Goal: Task Accomplishment & Management: Manage account settings

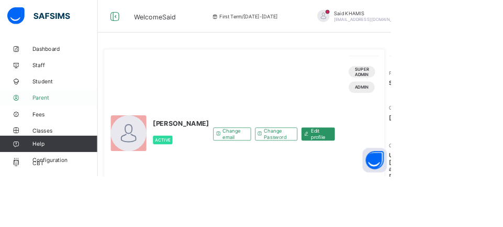
click at [63, 128] on span "Parent" at bounding box center [84, 125] width 84 height 8
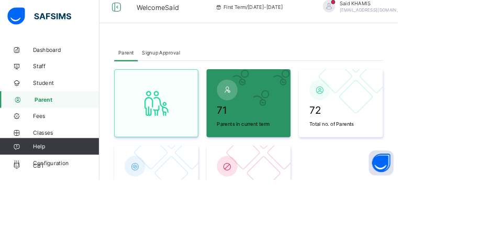
scroll to position [290, 0]
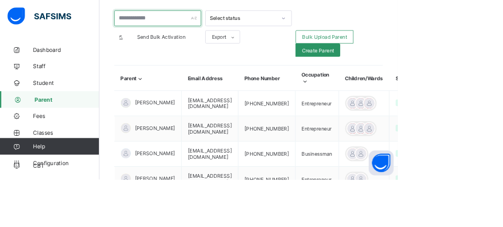
click at [210, 24] on input "text" at bounding box center [199, 23] width 110 height 20
click at [209, 26] on input "text" at bounding box center [199, 23] width 110 height 20
click at [210, 26] on input "text" at bounding box center [199, 23] width 110 height 20
click at [211, 26] on input "text" at bounding box center [199, 23] width 110 height 20
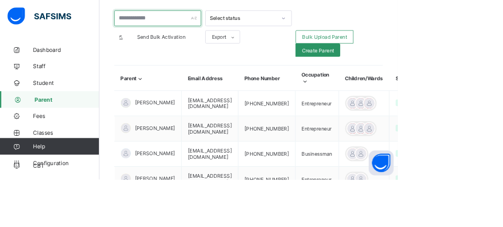
click at [211, 26] on input "text" at bounding box center [199, 23] width 110 height 20
click at [190, 28] on input "text" at bounding box center [199, 23] width 110 height 20
click at [191, 28] on input "text" at bounding box center [199, 23] width 110 height 20
click at [170, 24] on input "text" at bounding box center [199, 23] width 110 height 20
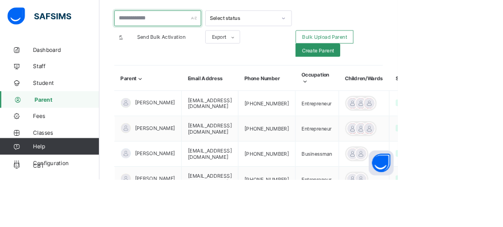
click at [171, 24] on input "text" at bounding box center [199, 23] width 110 height 20
click at [172, 24] on input "text" at bounding box center [199, 23] width 110 height 20
type input "*"
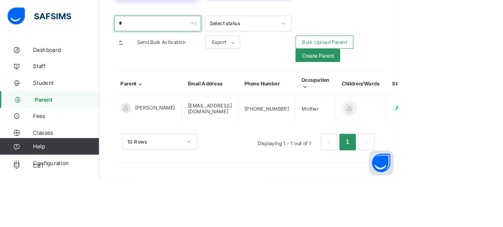
scroll to position [221, 0]
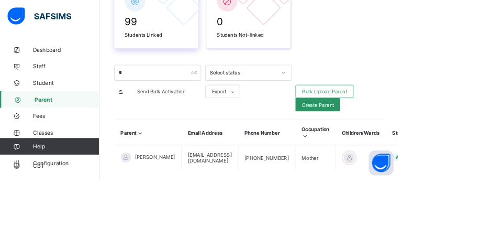
click at [196, 24] on span "99" at bounding box center [198, 27] width 80 height 15
click at [195, 94] on input "*" at bounding box center [199, 92] width 110 height 20
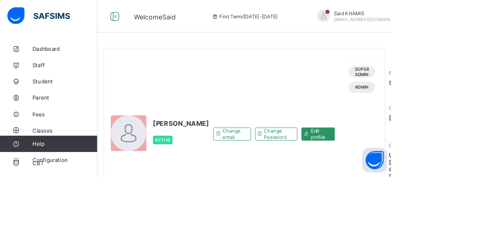
drag, startPoint x: 63, startPoint y: 126, endPoint x: 296, endPoint y: 42, distance: 247.4
click at [63, 127] on span "Parent" at bounding box center [84, 125] width 84 height 8
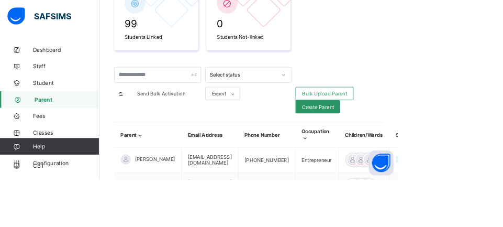
scroll to position [222, 0]
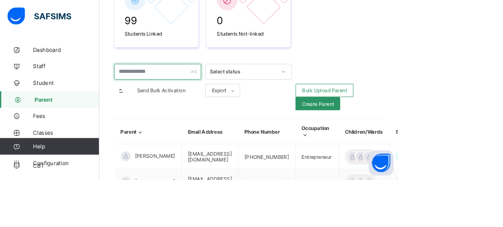
click at [182, 92] on input "text" at bounding box center [199, 91] width 110 height 20
click at [184, 87] on input "text" at bounding box center [199, 91] width 110 height 20
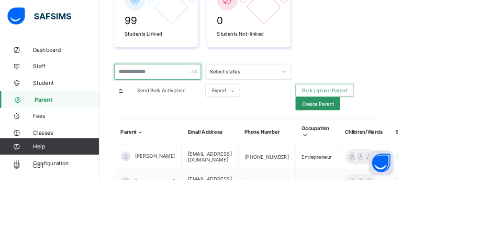
click at [184, 86] on input "text" at bounding box center [199, 91] width 110 height 20
click at [185, 86] on input "text" at bounding box center [199, 91] width 110 height 20
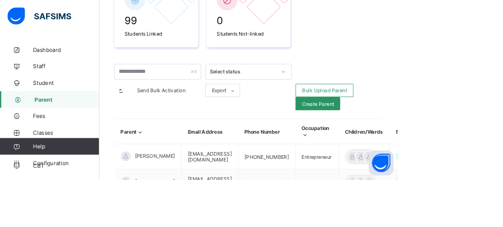
click at [503, 64] on html "Welcome Said First Term / 2025-2026 Said KHAMIS said.khamis@alsalaam.co.uk Dash…" at bounding box center [251, 183] width 503 height 810
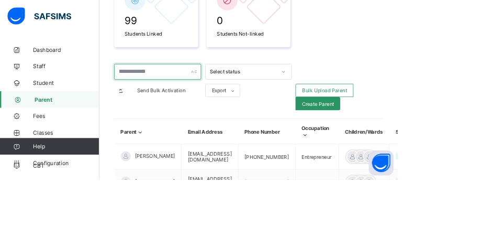
click at [179, 89] on input "text" at bounding box center [199, 91] width 110 height 20
click at [180, 87] on input "text" at bounding box center [199, 91] width 110 height 20
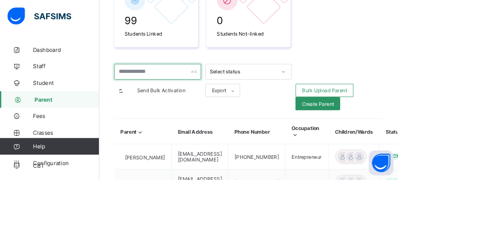
click at [191, 90] on input "text" at bounding box center [199, 91] width 110 height 20
click at [181, 95] on input "text" at bounding box center [199, 91] width 110 height 20
click at [187, 88] on input "text" at bounding box center [199, 91] width 110 height 20
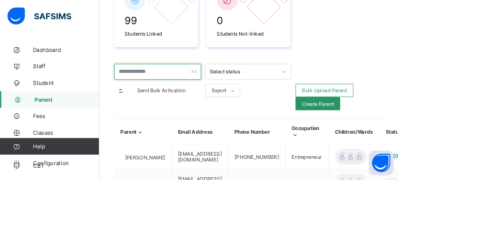
click at [187, 88] on input "text" at bounding box center [199, 91] width 110 height 20
click at [191, 91] on input "text" at bounding box center [199, 91] width 110 height 20
click at [183, 81] on input "text" at bounding box center [199, 91] width 110 height 20
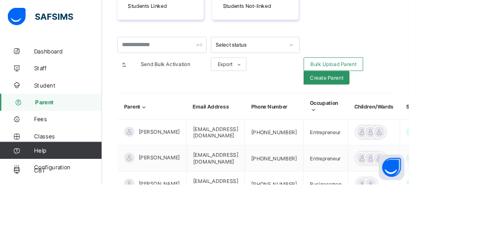
scroll to position [258, 0]
click at [503, 34] on html "Fees First Term / [DATE]-[DATE] Said KHAMIS [EMAIL_ADDRESS][DOMAIN_NAME] Dashbo…" at bounding box center [251, 147] width 503 height 810
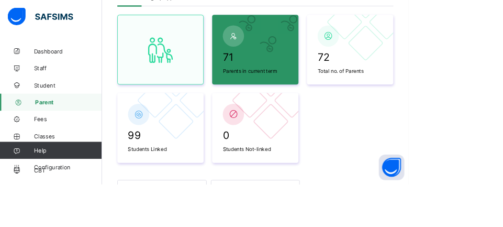
scroll to position [29, 0]
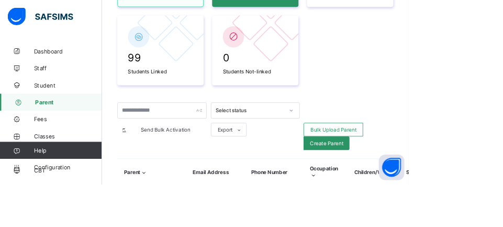
scroll to position [194, 0]
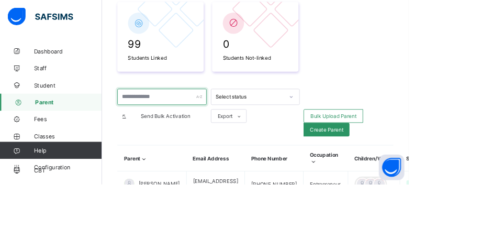
click at [166, 119] on input "text" at bounding box center [199, 119] width 110 height 20
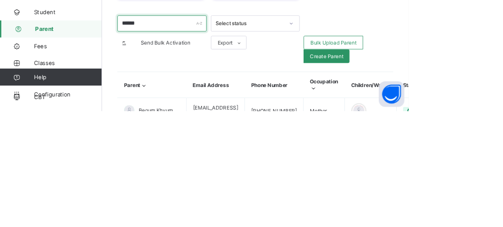
type input "******"
click at [503, 114] on html "Fees First Term / [DATE]-[DATE] Said KHAMIS [EMAIL_ADDRESS][DOMAIN_NAME] Dashbo…" at bounding box center [251, 77] width 503 height 542
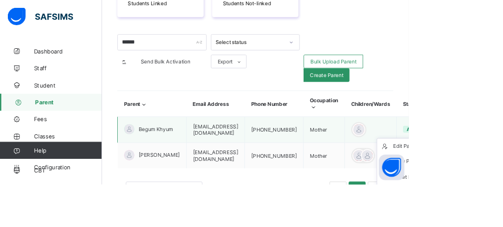
scroll to position [283, 0]
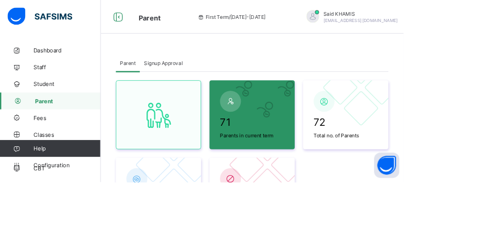
scroll to position [283, 0]
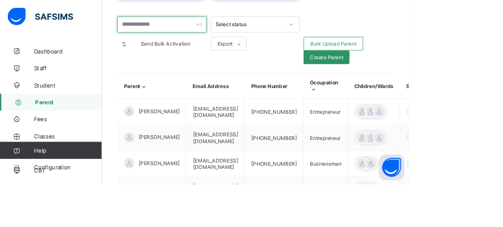
click at [205, 29] on input "text" at bounding box center [199, 30] width 110 height 20
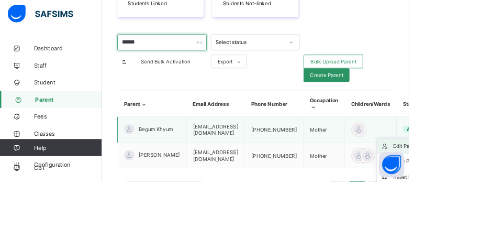
scroll to position [279, 0]
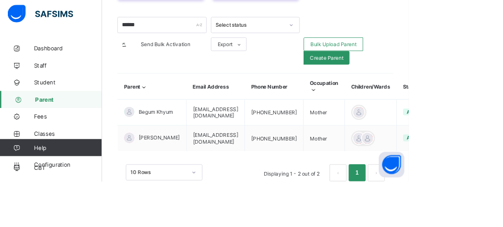
scroll to position [258, 0]
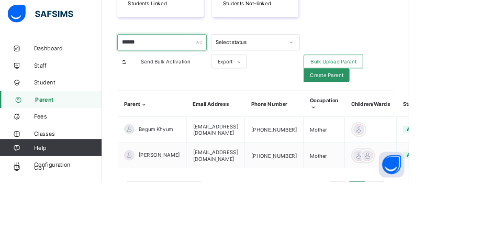
click at [202, 56] on input "******" at bounding box center [199, 56] width 110 height 20
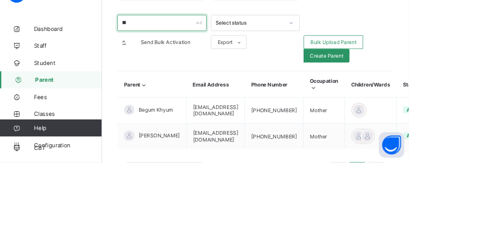
type input "*"
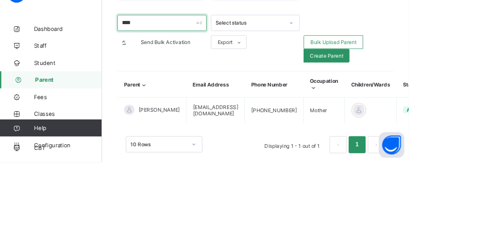
type input "****"
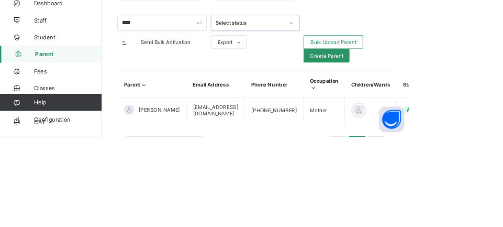
click at [503, 97] on html "Parent First Term / [DATE]-[DATE] Said KHAMIS [EMAIL_ADDRESS][DOMAIN_NAME] Dash…" at bounding box center [251, 29] width 503 height 510
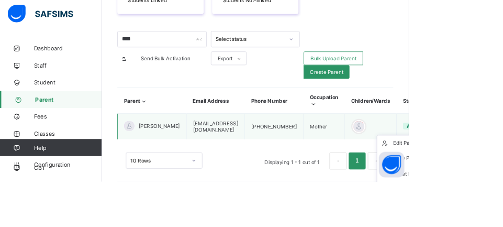
scroll to position [267, 0]
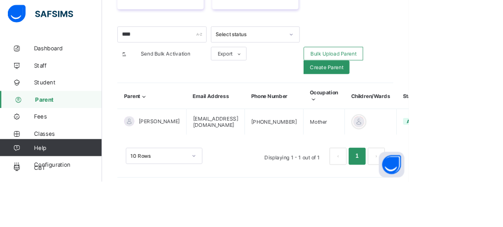
scroll to position [226, 0]
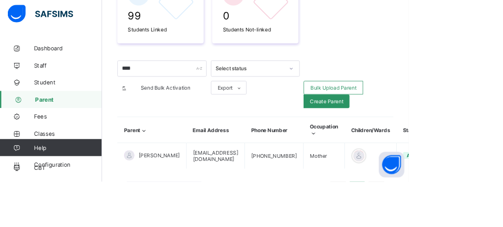
click at [503, 44] on html "Parent First Term / [DATE]-[DATE] Said KHAMIS [EMAIL_ADDRESS][DOMAIN_NAME] Dash…" at bounding box center [251, 29] width 503 height 510
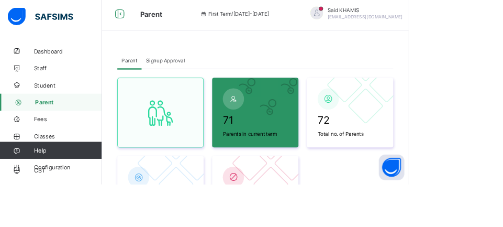
scroll to position [0, 0]
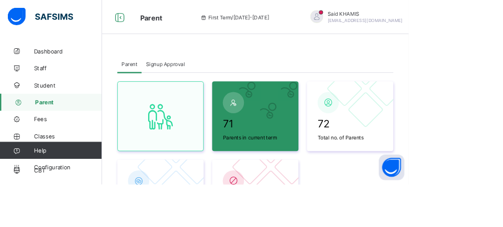
click at [503, 23] on span at bounding box center [508, 21] width 9 height 9
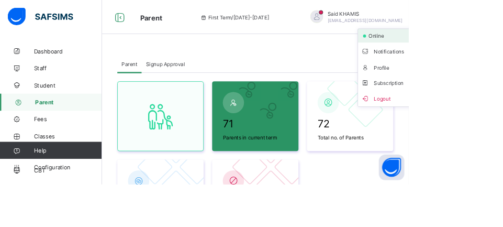
click at [453, 47] on span "online" at bounding box center [466, 44] width 26 height 8
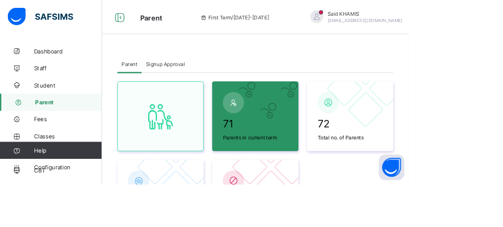
click at [454, 24] on div "[PERSON_NAME] [EMAIL_ADDRESS][PERSON_NAME][DOMAIN_NAME]" at bounding box center [445, 21] width 147 height 17
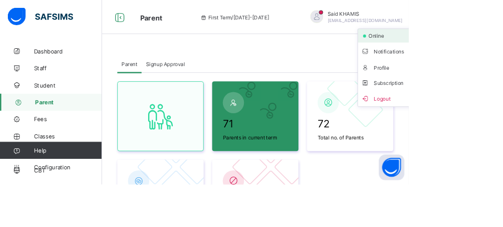
click at [453, 43] on span "online" at bounding box center [466, 44] width 26 height 8
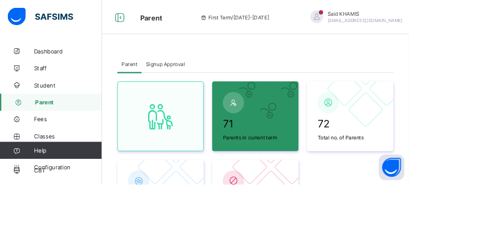
click at [503, 22] on span at bounding box center [508, 21] width 9 height 9
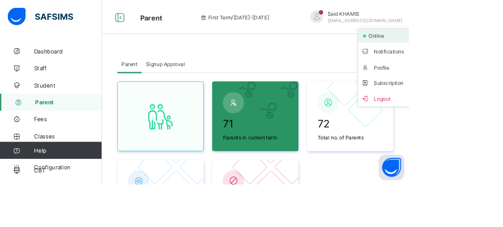
click at [441, 49] on li "online" at bounding box center [479, 44] width 77 height 17
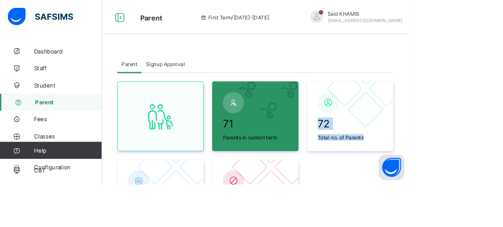
drag, startPoint x: 618, startPoint y: 100, endPoint x: 542, endPoint y: 96, distance: 76.0
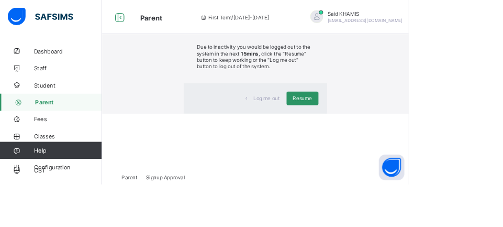
click at [375, 125] on span "Resume" at bounding box center [373, 121] width 24 height 8
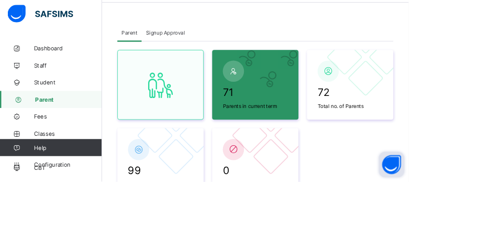
scroll to position [38, 0]
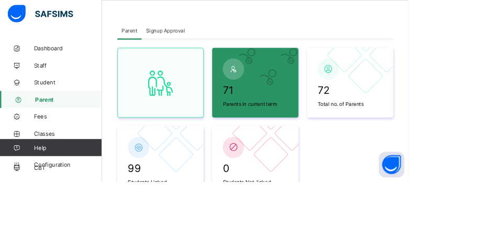
click at [503, 135] on html "Parent First Term / [DATE]-[DATE] Said KHAMIS [EMAIL_ADDRESS][DOMAIN_NAME] Dash…" at bounding box center [251, 217] width 503 height 510
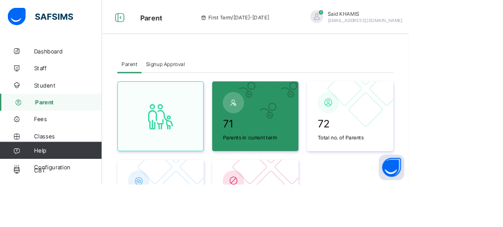
scroll to position [6, 0]
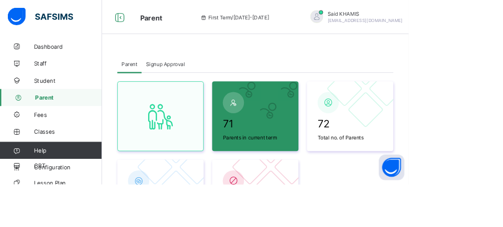
click at [58, 143] on span "Fees" at bounding box center [84, 141] width 84 height 8
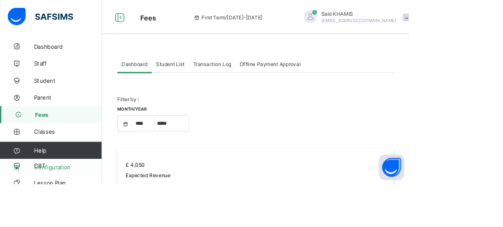
click at [70, 216] on link "Configuration" at bounding box center [62, 205] width 125 height 21
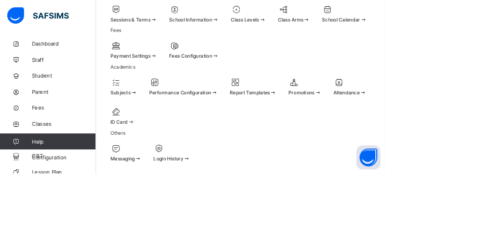
scroll to position [131, 0]
click at [206, 77] on span at bounding box center [201, 73] width 9 height 8
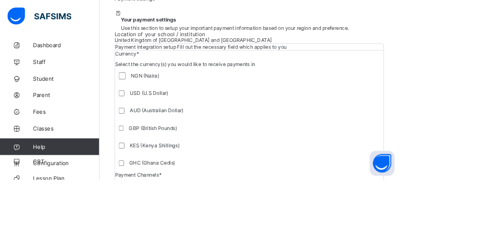
scroll to position [89, 0]
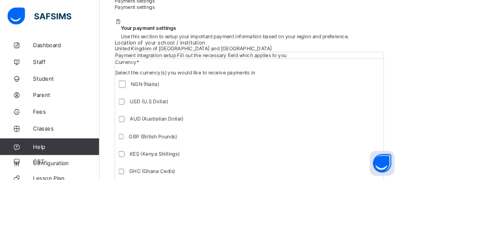
click at [153, 31] on icon at bounding box center [148, 28] width 9 height 8
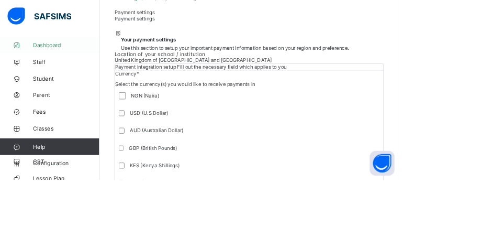
scroll to position [65, 0]
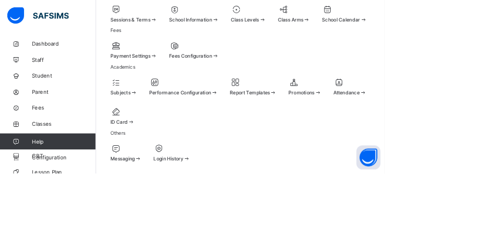
scroll to position [219, 0]
click at [206, 77] on div "Payment Settings" at bounding box center [174, 65] width 61 height 23
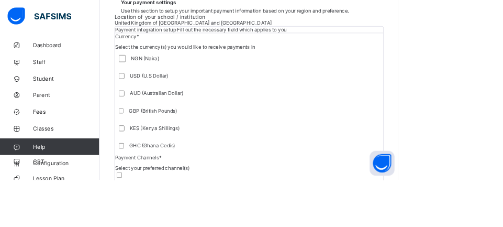
scroll to position [92, 0]
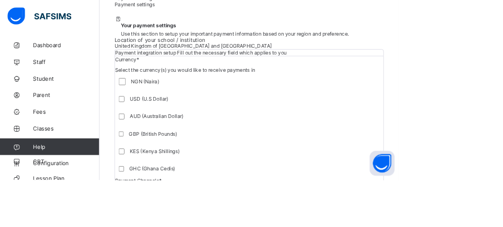
click at [153, 28] on icon at bounding box center [148, 24] width 9 height 8
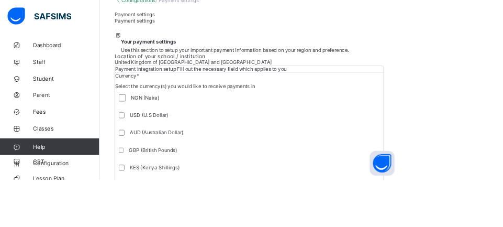
scroll to position [42, 0]
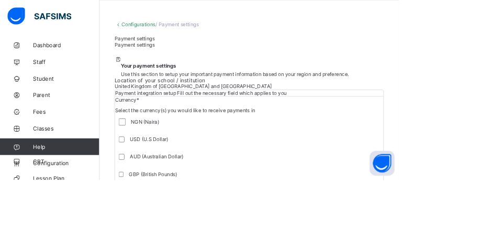
click at [214, 97] on span "Use this section to setup your important payment information based on your regi…" at bounding box center [296, 93] width 288 height 8
click at [213, 97] on span "Use this section to setup your important payment information based on your regi…" at bounding box center [296, 93] width 288 height 8
click at [153, 79] on icon at bounding box center [148, 75] width 9 height 8
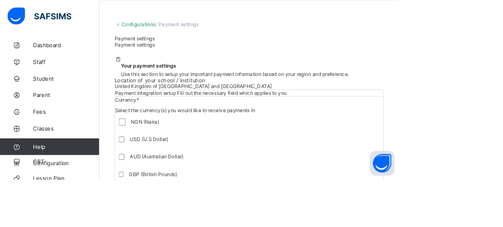
click at [153, 79] on icon at bounding box center [148, 75] width 9 height 8
click at [275, 97] on div "Your payment settings Use this section to setup your important payment informat…" at bounding box center [314, 84] width 340 height 26
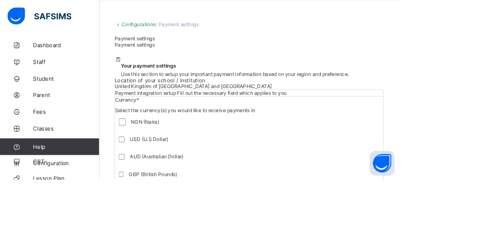
click at [275, 97] on div "Your payment settings Use this section to setup your important payment informat…" at bounding box center [314, 84] width 340 height 26
click at [224, 121] on span "Payment integration setup" at bounding box center [184, 117] width 79 height 8
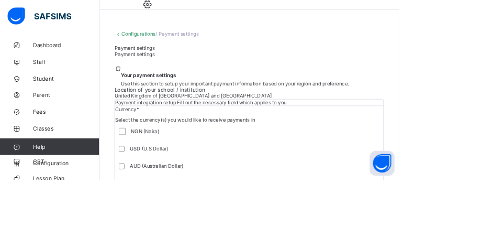
scroll to position [0, 0]
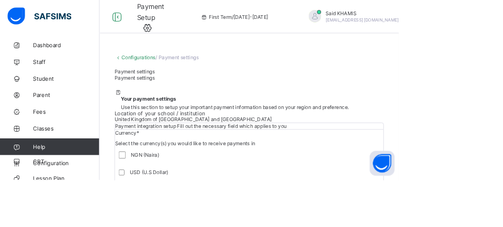
click at [448, 40] on ul "online Notifications Profile Subscription Logout" at bounding box center [487, 83] width 79 height 96
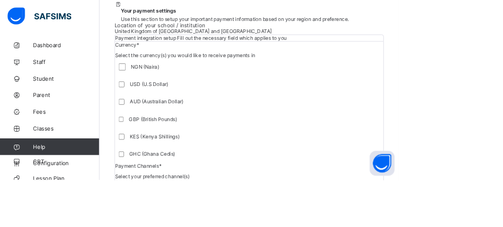
scroll to position [107, 0]
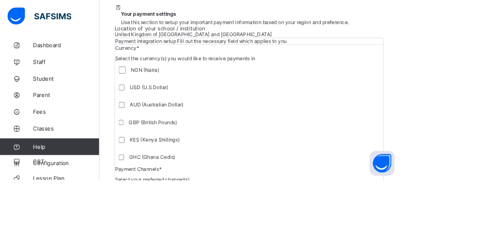
click at [191, 21] on span "Your payment settings" at bounding box center [187, 17] width 70 height 8
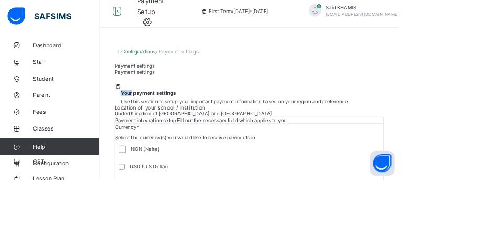
scroll to position [0, 0]
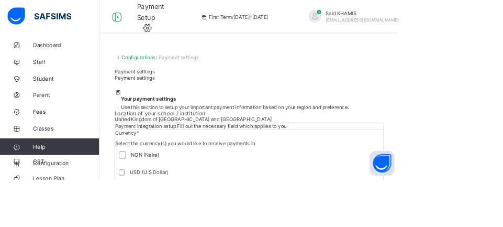
click at [222, 128] on span "Your payment settings" at bounding box center [187, 124] width 70 height 8
click at [300, 131] on span at bounding box center [318, 129] width 332 height 3
click at [248, 139] on span "Use this section to setup your important payment information based on your regi…" at bounding box center [296, 135] width 288 height 8
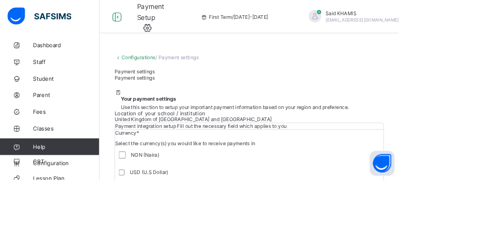
click at [284, 139] on div "Your payment settings Use this section to setup your important payment informat…" at bounding box center [318, 129] width 332 height 18
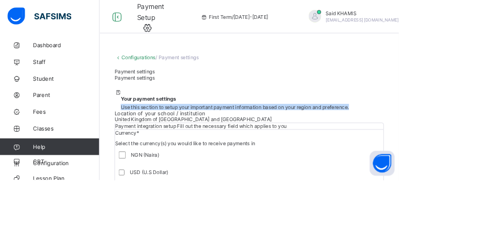
click at [283, 139] on div "Your payment settings Use this section to setup your important payment informat…" at bounding box center [318, 129] width 332 height 18
click at [287, 139] on span "Use this section to setup your important payment information based on your regi…" at bounding box center [296, 135] width 288 height 8
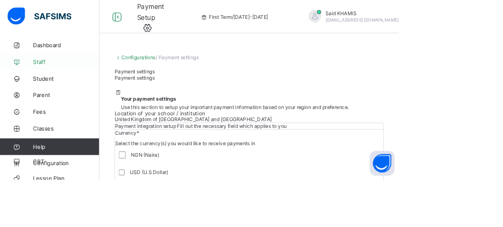
click at [58, 76] on span "Staff" at bounding box center [84, 78] width 84 height 8
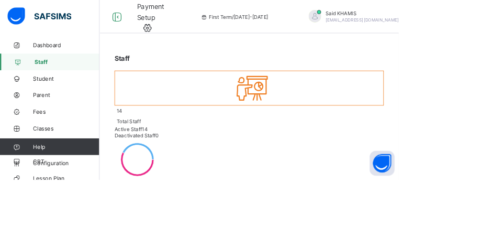
click at [73, 82] on link "Staff" at bounding box center [63, 78] width 126 height 21
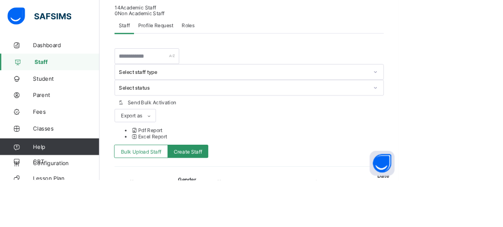
scroll to position [295, 0]
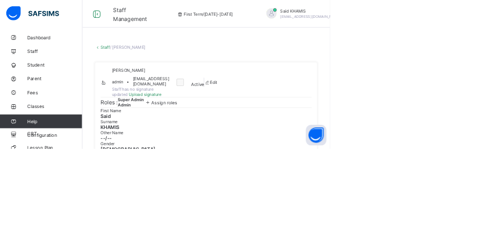
click at [331, 129] on div "Edit" at bounding box center [321, 125] width 20 height 8
select select "**"
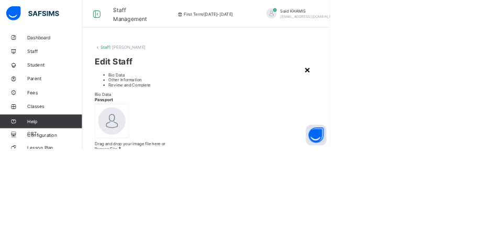
click at [474, 97] on div "×" at bounding box center [469, 106] width 10 height 18
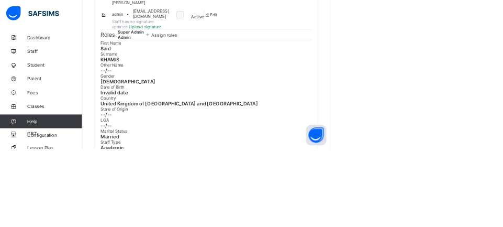
scroll to position [102, 0]
click at [270, 51] on span "Assign roles" at bounding box center [250, 55] width 39 height 8
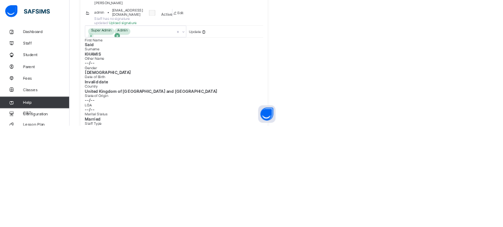
click at [216, 61] on icon at bounding box center [211, 64] width 7 height 7
click at [363, 53] on span "Update" at bounding box center [352, 57] width 21 height 8
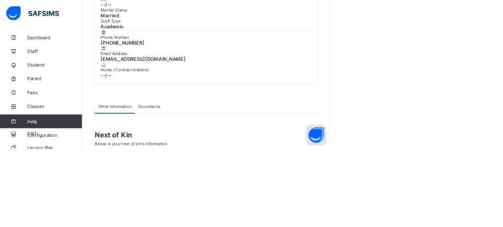
scroll to position [0, 0]
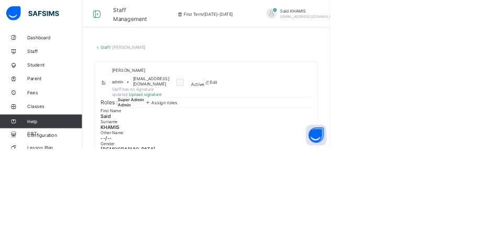
click at [427, 19] on span "[PERSON_NAME]" at bounding box center [473, 17] width 93 height 8
click at [469, 123] on span "Logout" at bounding box center [503, 121] width 69 height 12
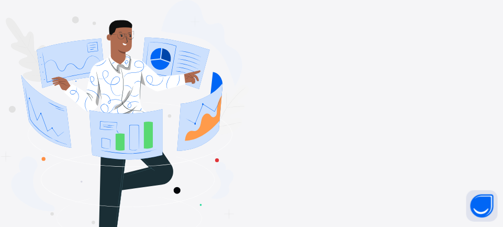
type input "**********"
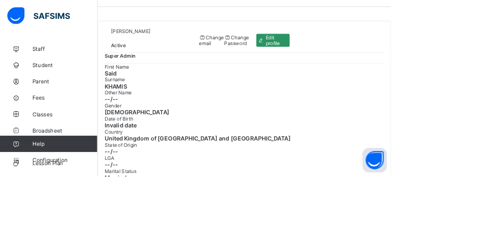
click at [452, 68] on div "Said KHAMIS Active Change email Change Password Edit profile" at bounding box center [315, 51] width 360 height 31
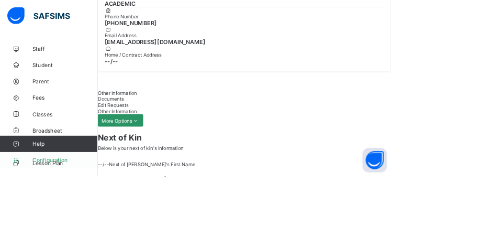
click at [45, 210] on span "Configuration" at bounding box center [83, 206] width 83 height 8
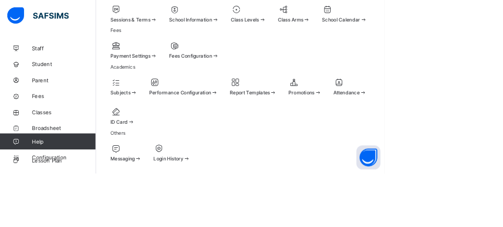
click at [206, 69] on div "Payment Settings" at bounding box center [174, 73] width 61 height 8
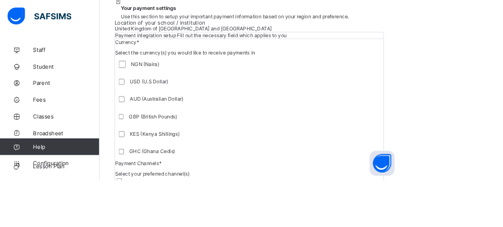
scroll to position [72, 0]
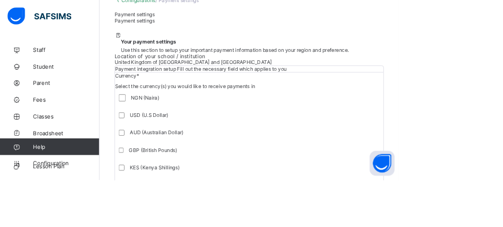
click at [209, 66] on span "Use this section to setup your important payment information based on your regi…" at bounding box center [296, 63] width 288 height 8
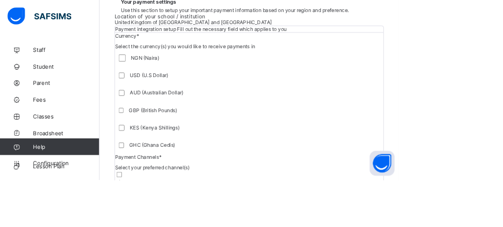
scroll to position [157, 0]
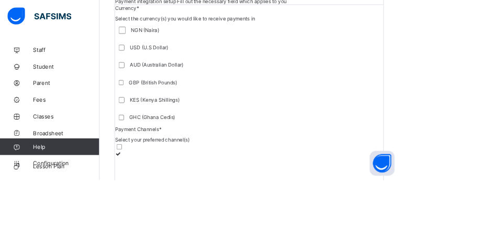
click at [224, 6] on span "Payment integration setup" at bounding box center [184, 2] width 79 height 8
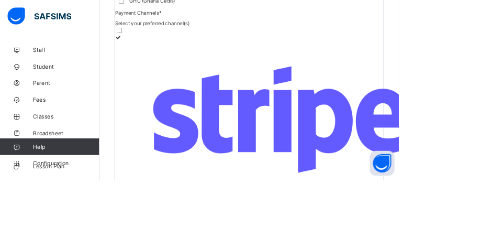
scroll to position [0, 0]
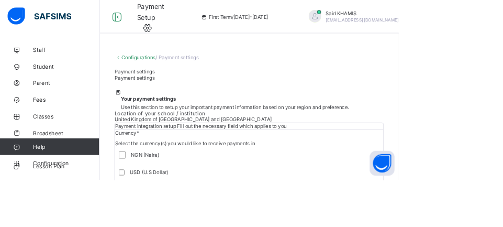
click at [345, 139] on div "Your payment settings Use this section to setup your important payment informat…" at bounding box center [314, 126] width 340 height 26
click at [344, 139] on div "Your payment settings Use this section to setup your important payment informat…" at bounding box center [314, 126] width 340 height 26
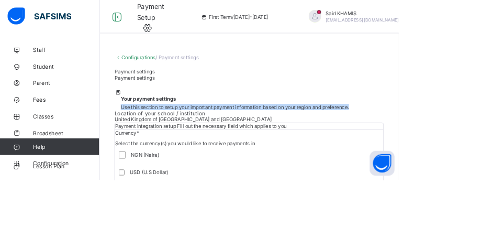
click at [343, 139] on div "Your payment settings Use this section to setup your important payment informat…" at bounding box center [318, 129] width 332 height 18
click at [344, 139] on div "Your payment settings Use this section to setup your important payment informat…" at bounding box center [318, 129] width 332 height 18
click at [463, 139] on div "Your payment settings Use this section to setup your important payment informat…" at bounding box center [314, 126] width 340 height 26
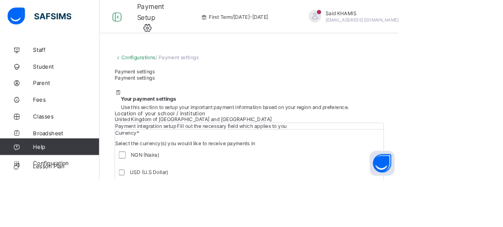
click at [186, 33] on icon at bounding box center [186, 35] width 16 height 14
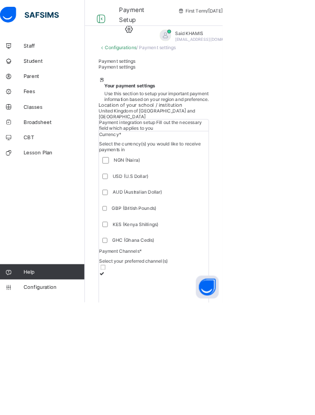
scroll to position [4, 0]
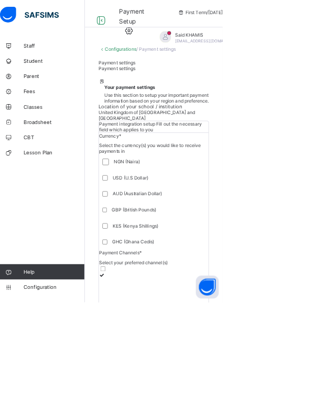
click at [47, 226] on span "Save & Apply" at bounding box center [27, 385] width 39 height 8
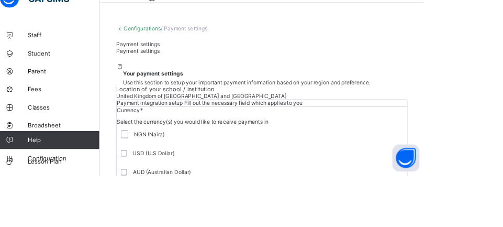
scroll to position [0, 0]
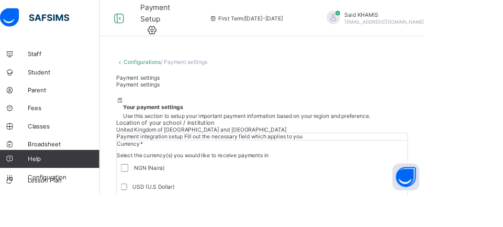
click at [188, 37] on icon at bounding box center [186, 35] width 16 height 14
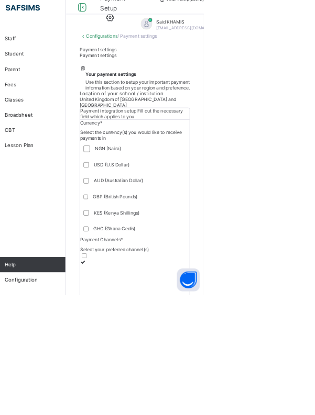
scroll to position [12, 0]
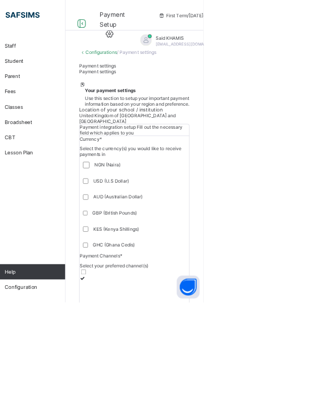
click at [47, 226] on span "Save & Apply" at bounding box center [27, 385] width 39 height 8
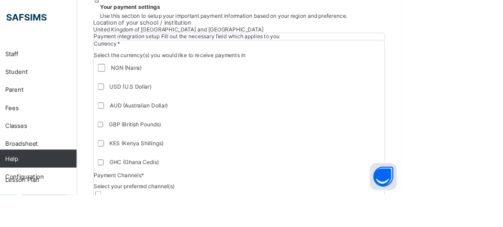
scroll to position [116, 0]
